Goal: Task Accomplishment & Management: Complete application form

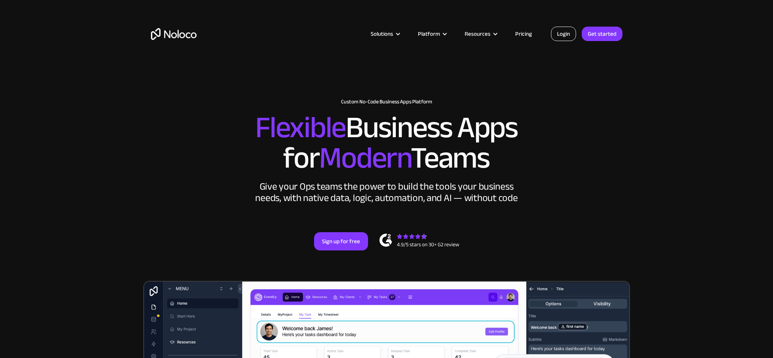
click at [561, 37] on link "Login" at bounding box center [563, 34] width 25 height 14
click at [562, 36] on link "Login" at bounding box center [563, 34] width 25 height 14
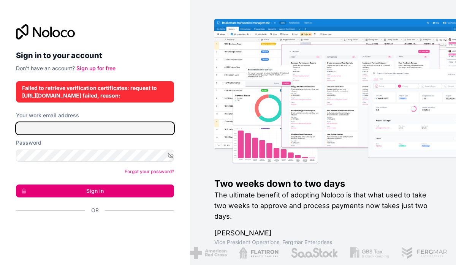
click at [82, 131] on input "Your work email address" at bounding box center [95, 128] width 158 height 12
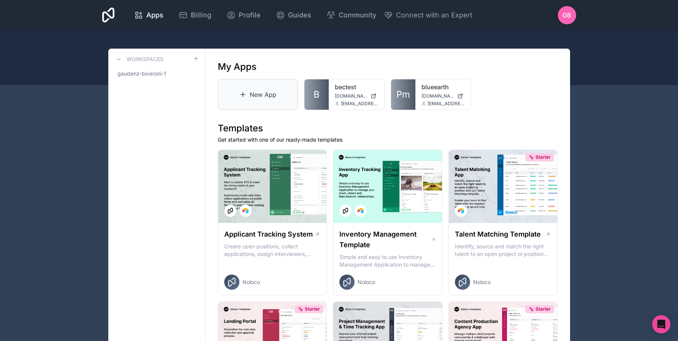
click at [265, 95] on link "New App" at bounding box center [258, 94] width 81 height 31
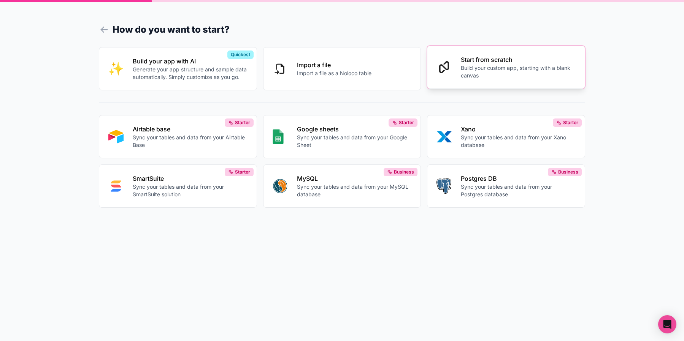
click at [456, 71] on p "Build your custom app, starting with a blank canvas" at bounding box center [518, 71] width 115 height 15
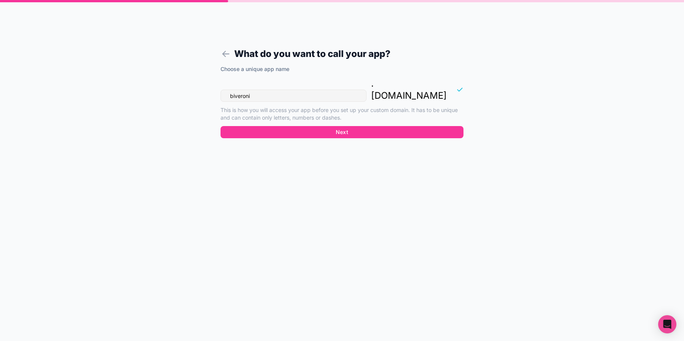
click at [287, 90] on input "biveroni" at bounding box center [294, 96] width 146 height 12
click at [288, 90] on input "biveroni" at bounding box center [294, 96] width 146 height 12
type input "bec2"
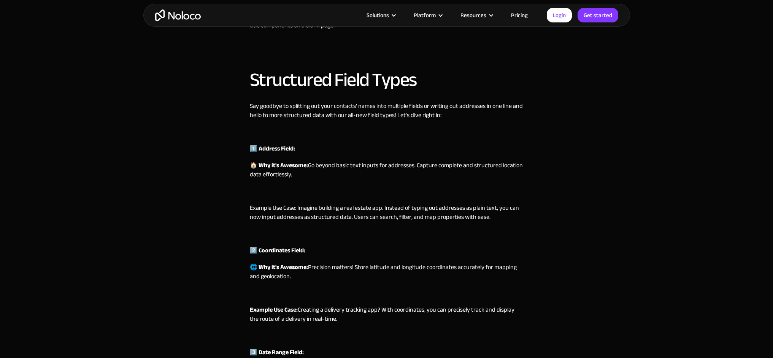
scroll to position [821, 0]
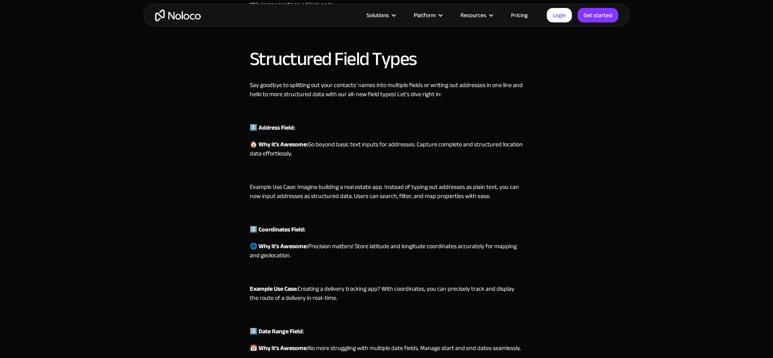
click at [174, 237] on div "Solutions Use Cases Business Types Project Management Keep track of customers, …" at bounding box center [386, 89] width 773 height 1821
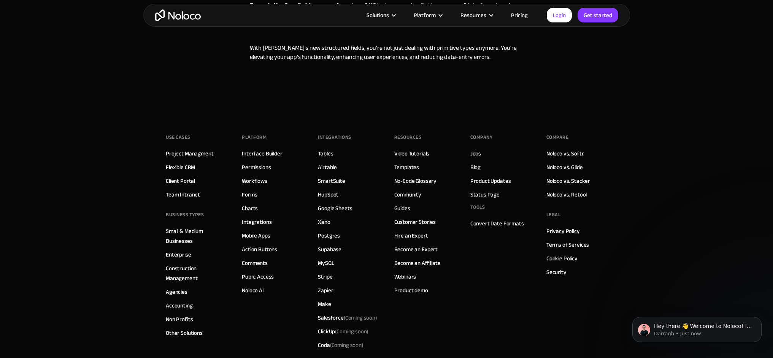
scroll to position [1123, 0]
